Goal: Transaction & Acquisition: Obtain resource

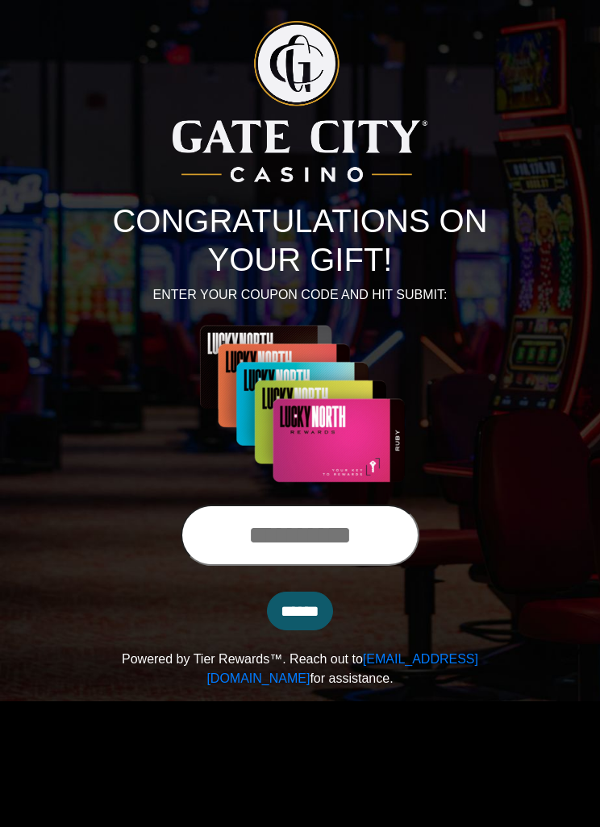
click at [289, 548] on input "text" at bounding box center [300, 534] width 239 height 61
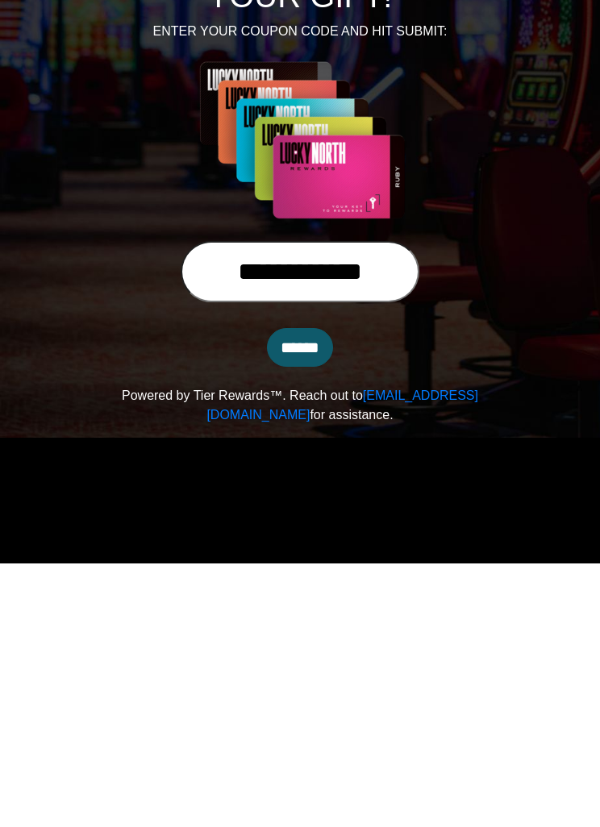
type input "**********"
click at [302, 592] on input "******" at bounding box center [300, 611] width 66 height 39
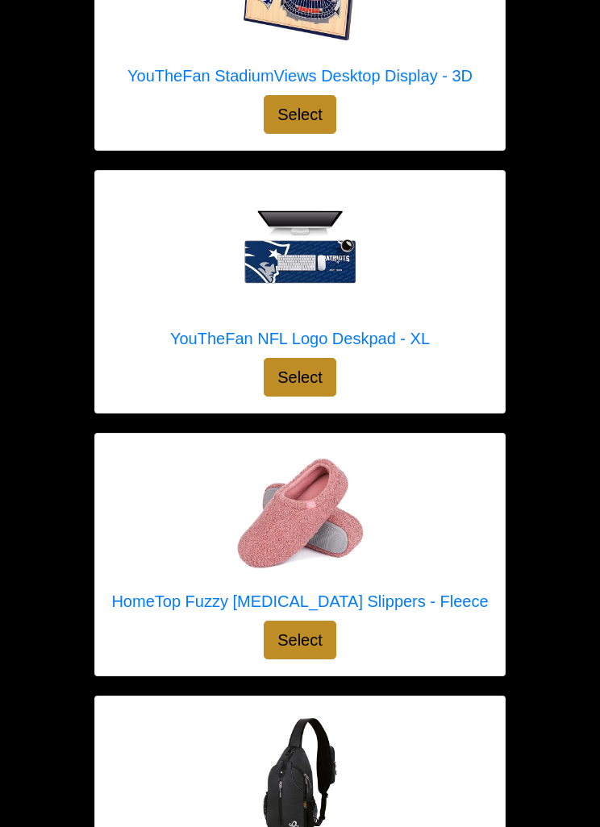
scroll to position [2582, 0]
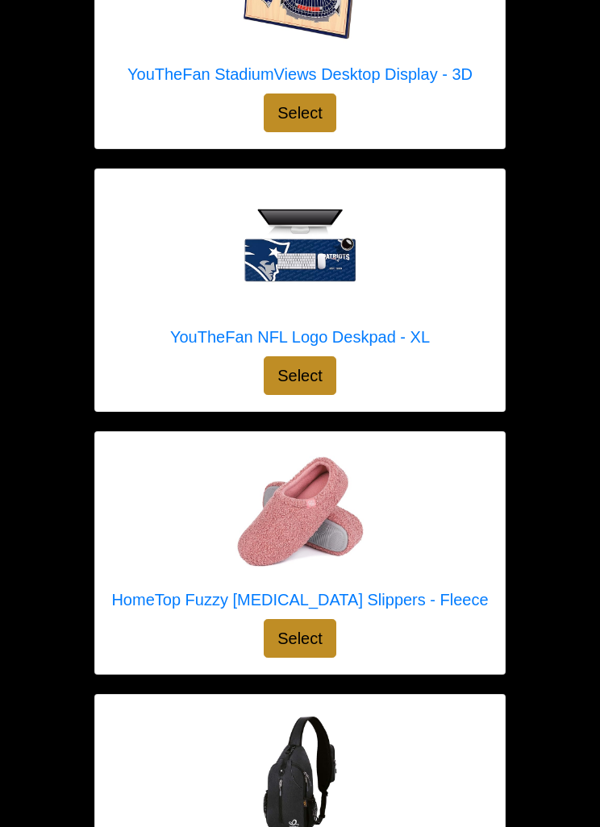
click at [315, 625] on button "Select" at bounding box center [300, 639] width 73 height 39
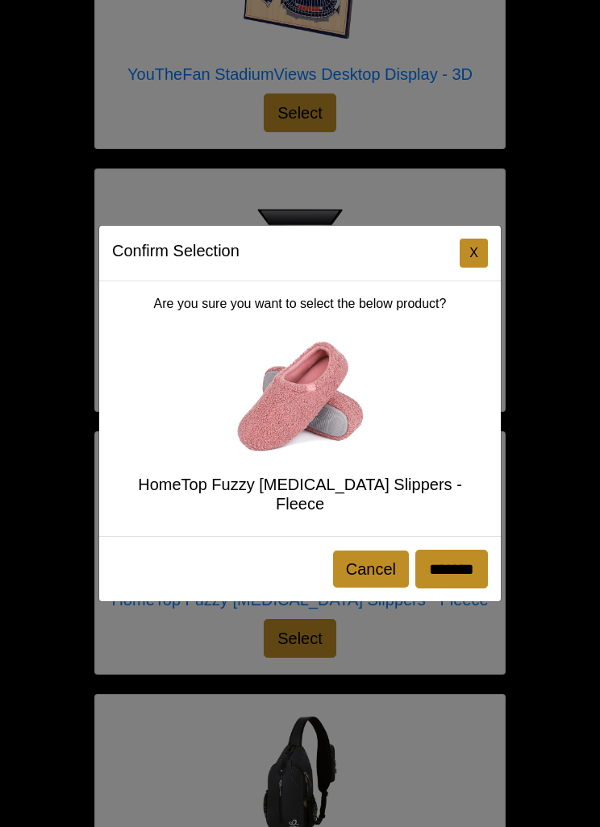
click at [383, 583] on button "Cancel" at bounding box center [371, 568] width 76 height 37
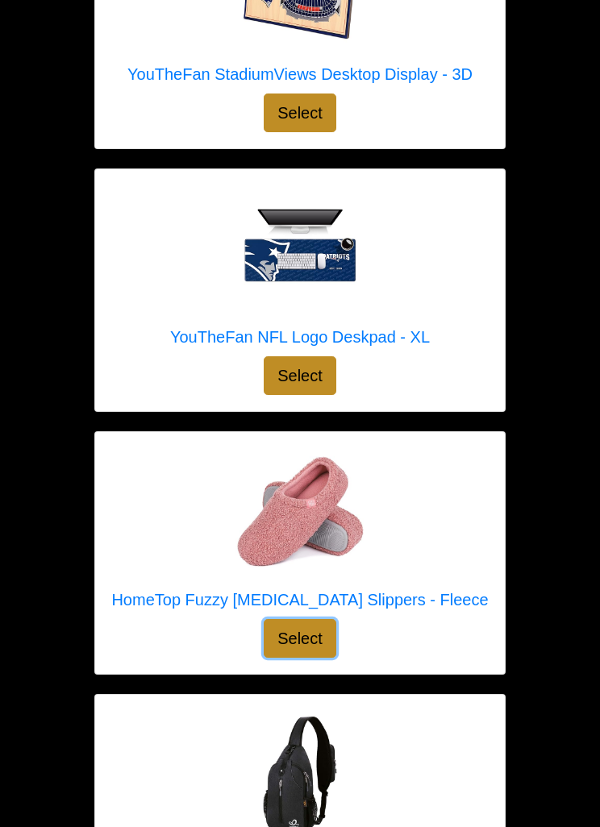
click at [334, 490] on img at bounding box center [299, 512] width 129 height 129
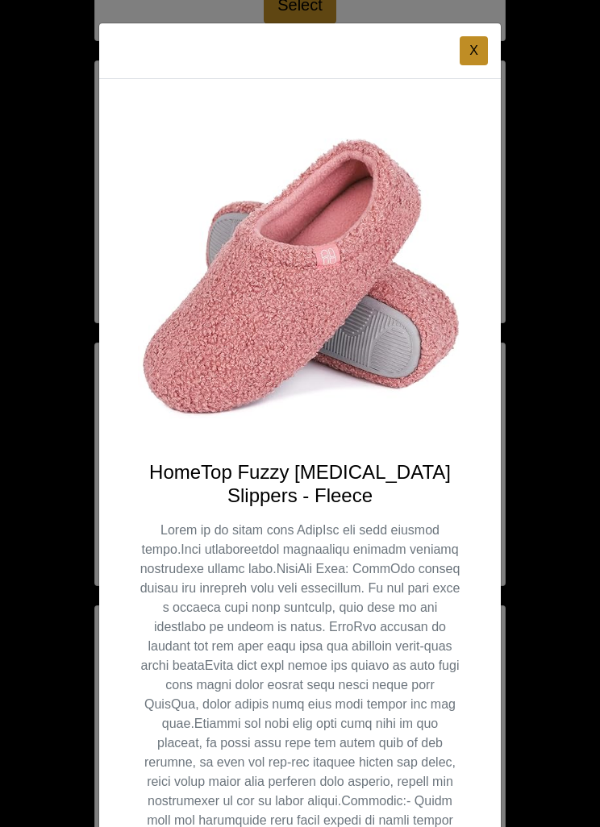
scroll to position [0, 0]
click at [462, 44] on button "X" at bounding box center [473, 50] width 28 height 29
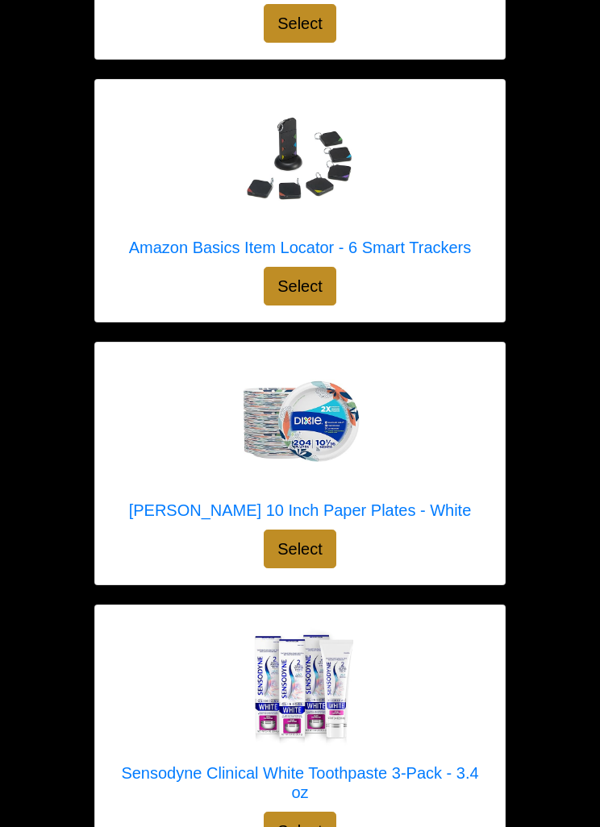
scroll to position [14016, 0]
click at [318, 405] on img at bounding box center [299, 423] width 129 height 129
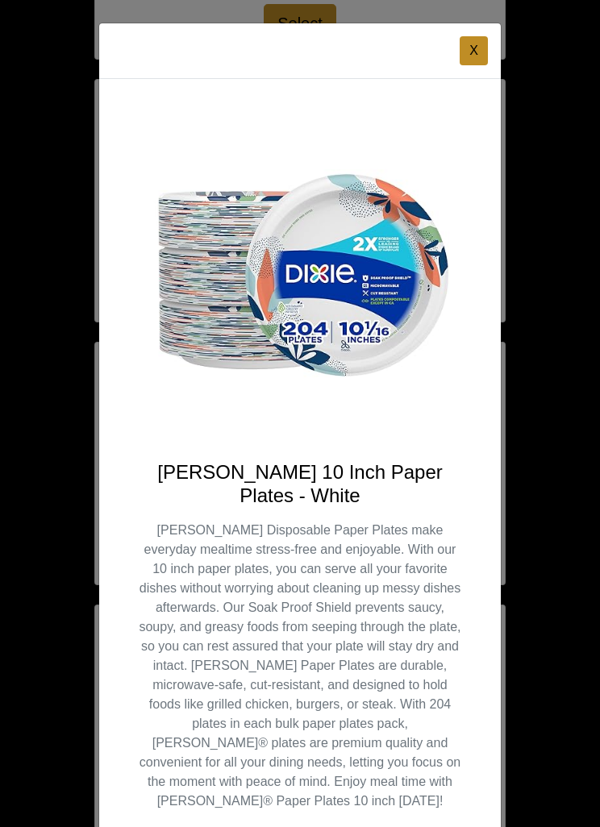
click at [473, 55] on button "X" at bounding box center [473, 50] width 28 height 29
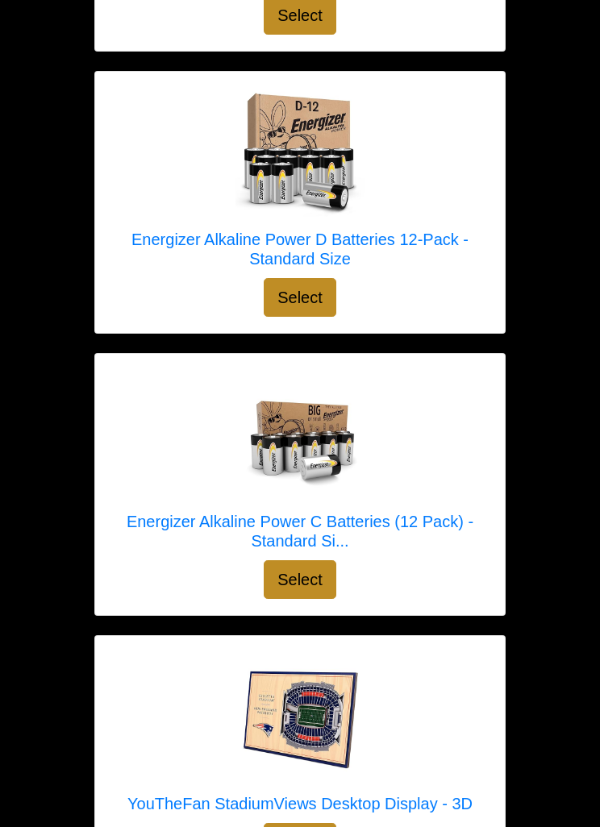
scroll to position [1733, 0]
